Goal: Transaction & Acquisition: Purchase product/service

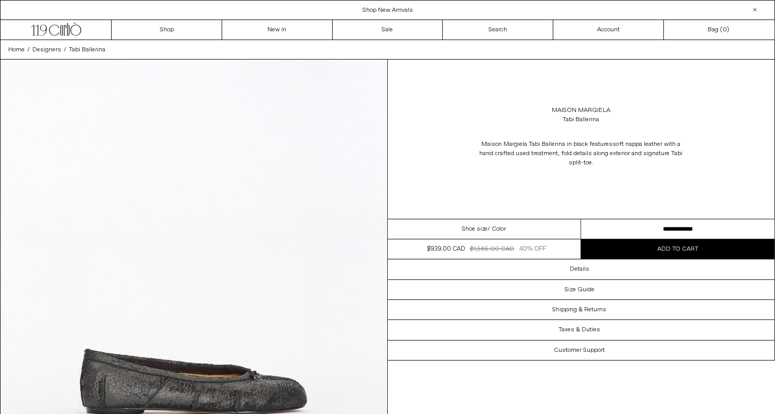
click at [0, 0] on div "POPUP Form" at bounding box center [0, 0] width 0 height 0
click at [581, 108] on link "Maison Margiela" at bounding box center [581, 110] width 59 height 9
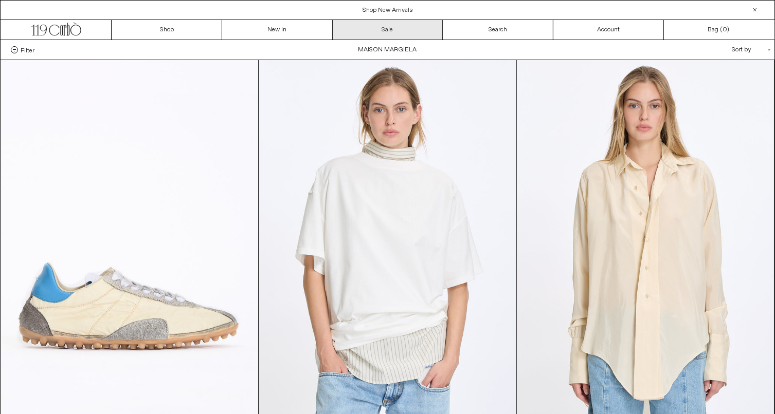
click at [429, 32] on link "Sale" at bounding box center [388, 30] width 111 height 20
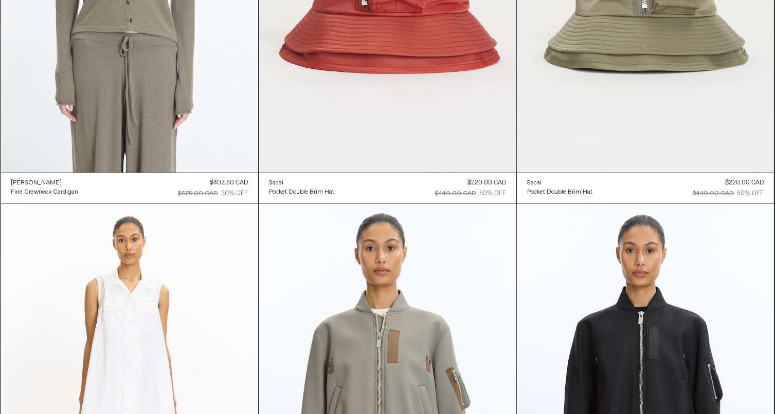
scroll to position [13016, 0]
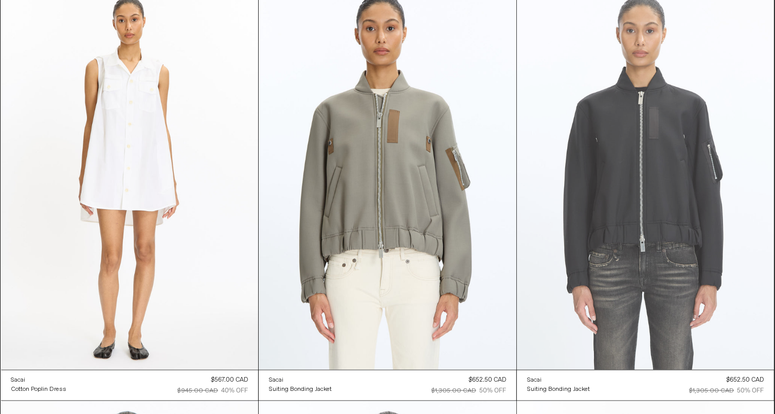
drag, startPoint x: 403, startPoint y: 234, endPoint x: 581, endPoint y: 241, distance: 179.0
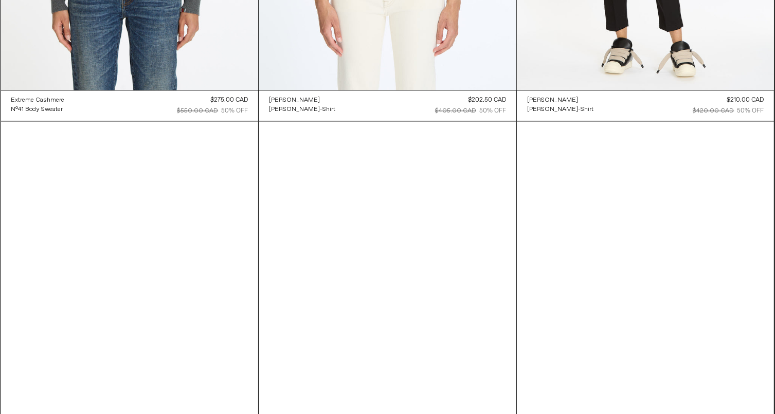
scroll to position [0, 0]
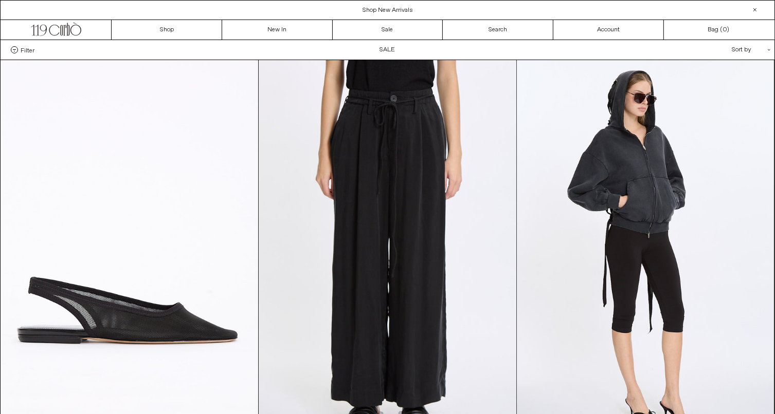
click at [4, 51] on div "Filter Designer .cls-1{fill:#231f20} Ann Demeulemeester Balenciaga Doffer Boys …" at bounding box center [20, 49] width 39 height 7
click at [10, 52] on div "Filter Designer .cls-1{fill:#231f20} Ann Demeulemeester Balenciaga Doffer Boys …" at bounding box center [20, 49] width 39 height 7
click at [24, 53] on span "Filter" at bounding box center [28, 49] width 14 height 7
click at [0, 0] on select "**********" at bounding box center [0, 0] width 0 height 0
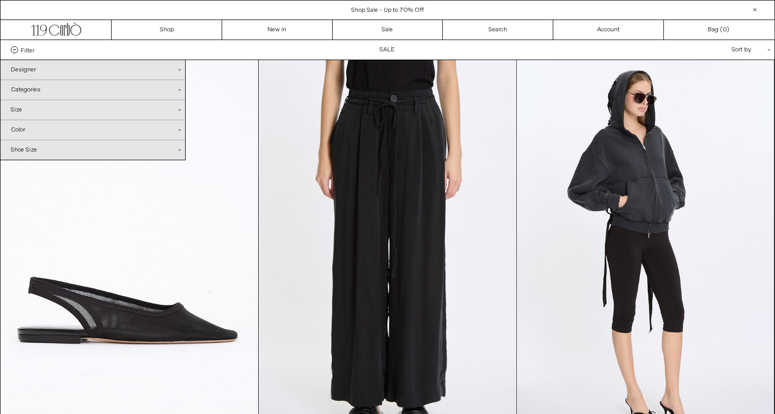
click at [43, 69] on div "Designer .cls-1{fill:#231f20}" at bounding box center [93, 70] width 185 height 20
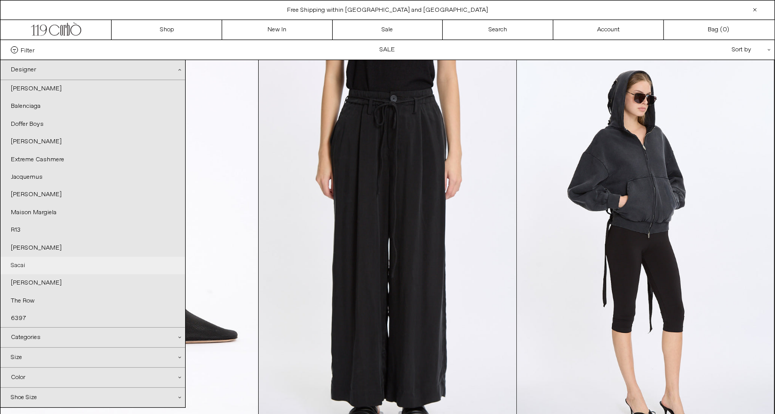
click at [36, 263] on link "Sacai" at bounding box center [93, 265] width 185 height 17
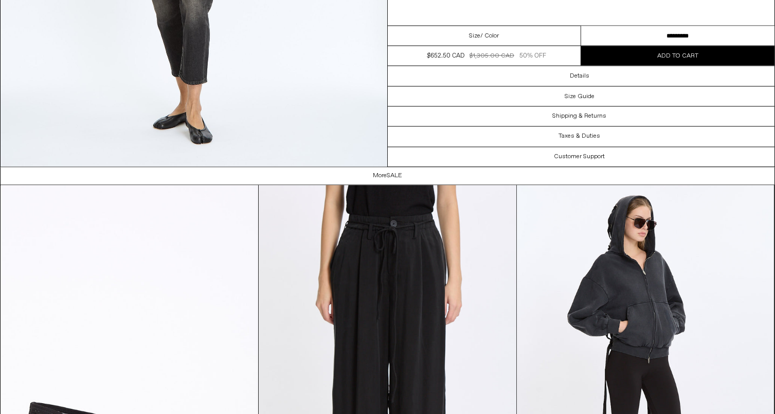
scroll to position [2005, 0]
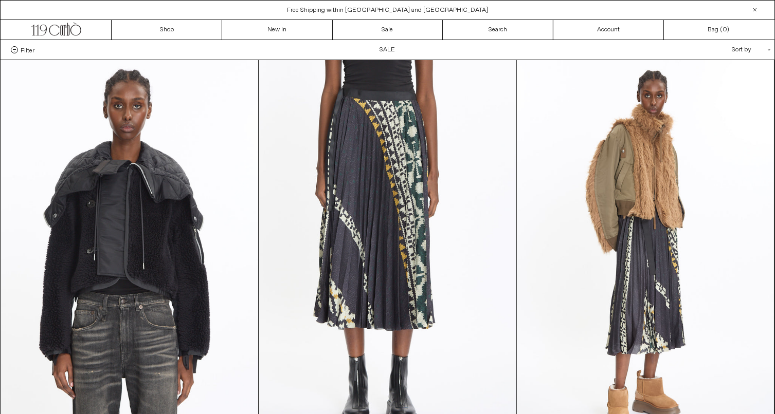
click at [16, 51] on span at bounding box center [14, 49] width 7 height 7
click at [0, 0] on select "**********" at bounding box center [0, 0] width 0 height 0
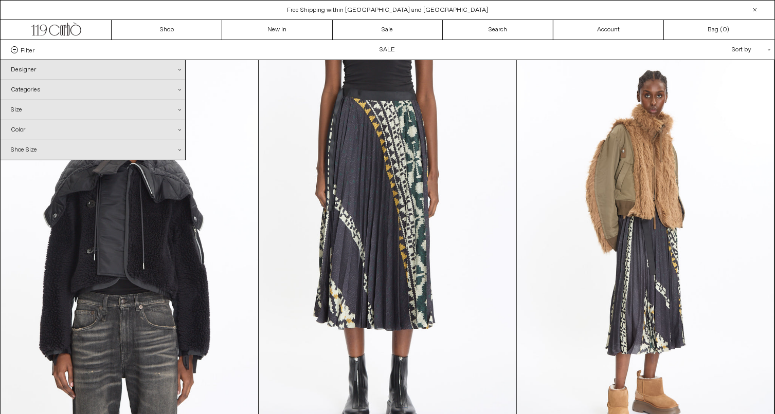
click at [26, 73] on div "Designer .cls-1{fill:#231f20}" at bounding box center [93, 70] width 185 height 20
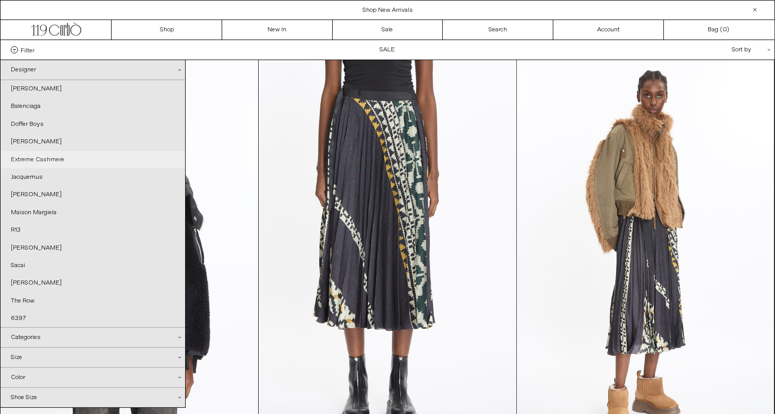
click at [39, 159] on link "Extreme Cashmere" at bounding box center [93, 159] width 185 height 17
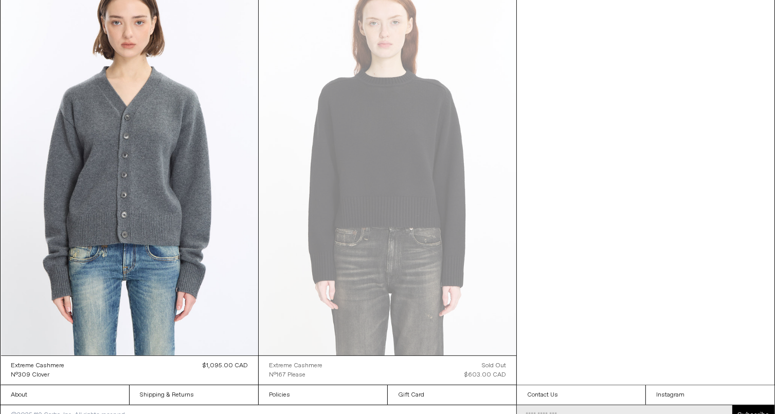
scroll to position [519, 0]
